Goal: Check status: Check status

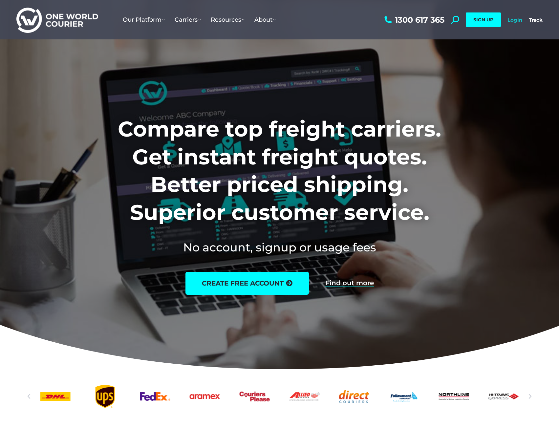
click at [508, 19] on link "Login" at bounding box center [514, 20] width 15 height 6
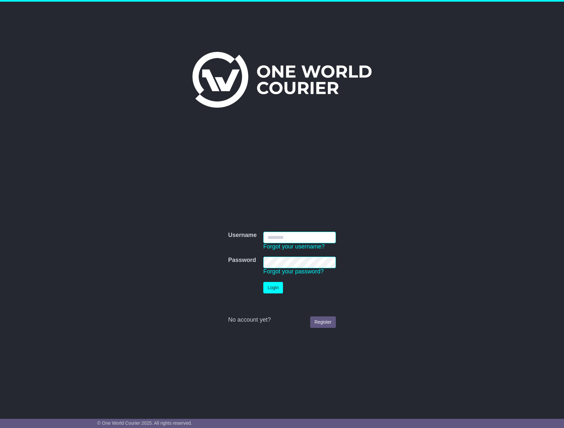
type input "**********"
click at [272, 283] on button "Login" at bounding box center [273, 287] width 20 height 11
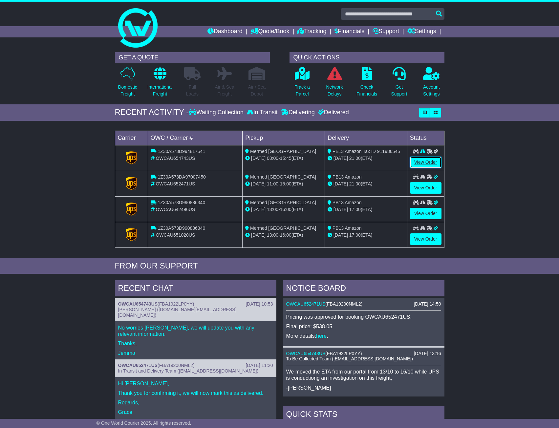
click at [426, 159] on link "View Order" at bounding box center [425, 161] width 31 height 11
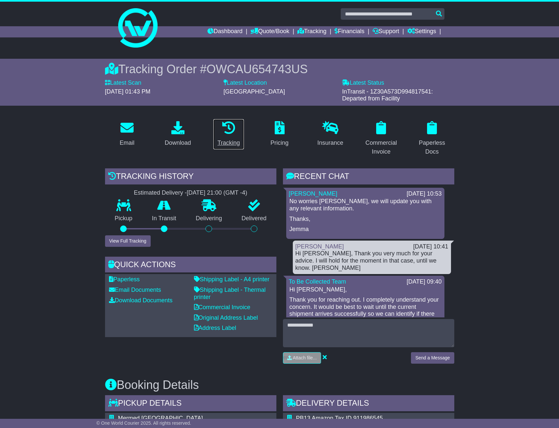
click at [228, 132] on icon at bounding box center [228, 127] width 13 height 13
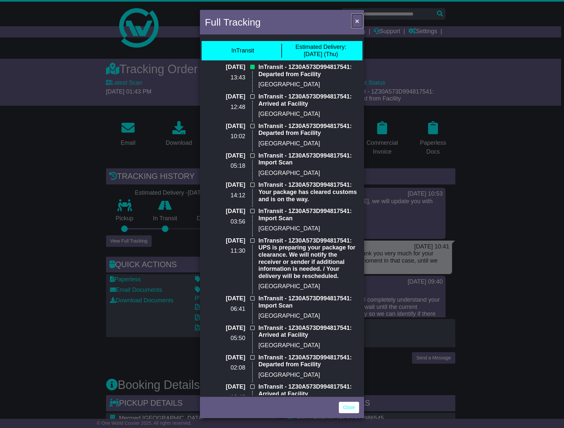
click at [359, 21] on button "×" at bounding box center [357, 20] width 10 height 13
